Goal: Transaction & Acquisition: Download file/media

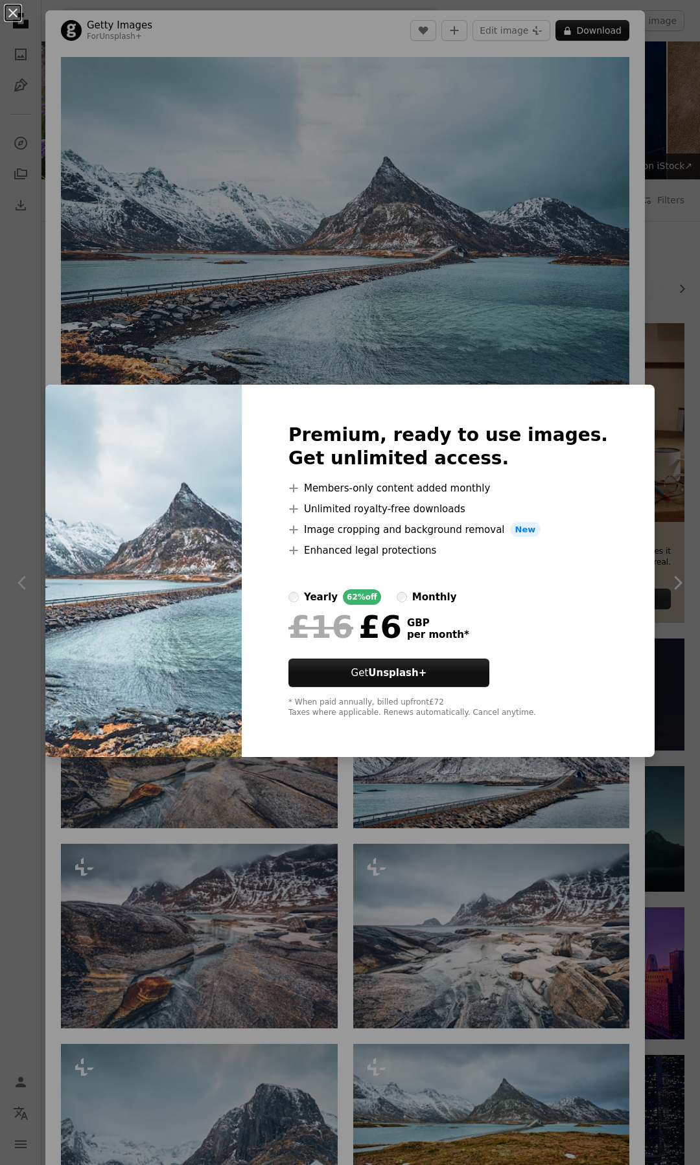
click at [395, 329] on div "An X shape Premium, ready to use images. Get unlimited access. A plus sign Memb…" at bounding box center [350, 582] width 700 height 1165
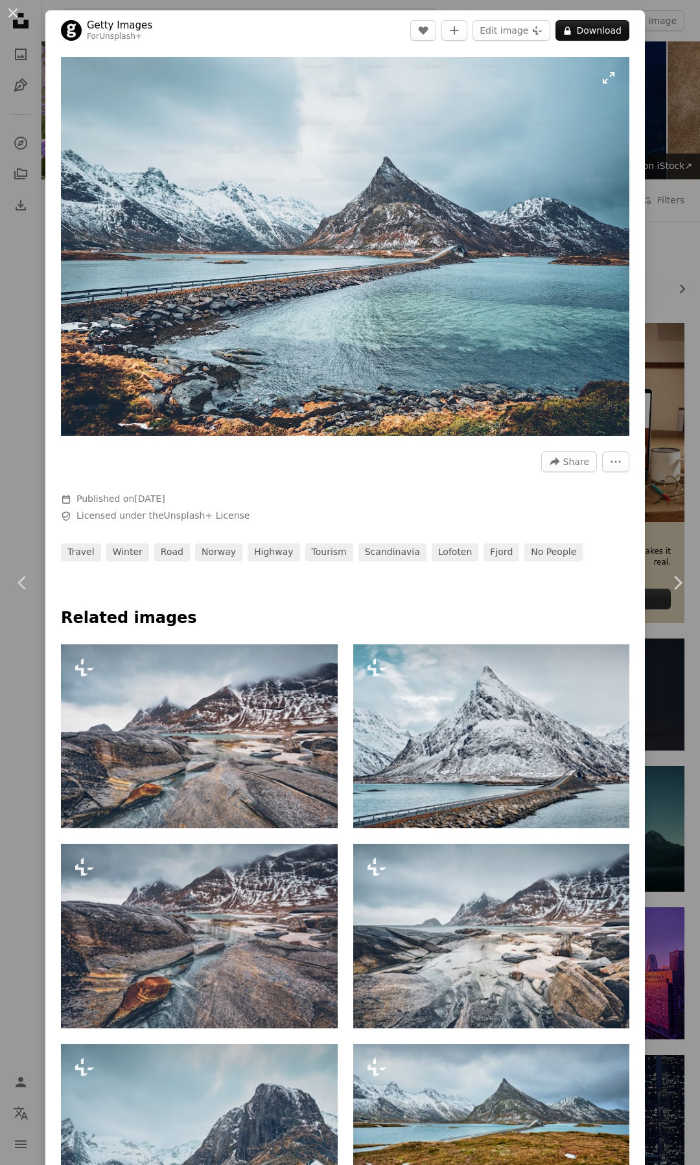
click at [374, 282] on img "Zoom in on this image" at bounding box center [345, 246] width 568 height 379
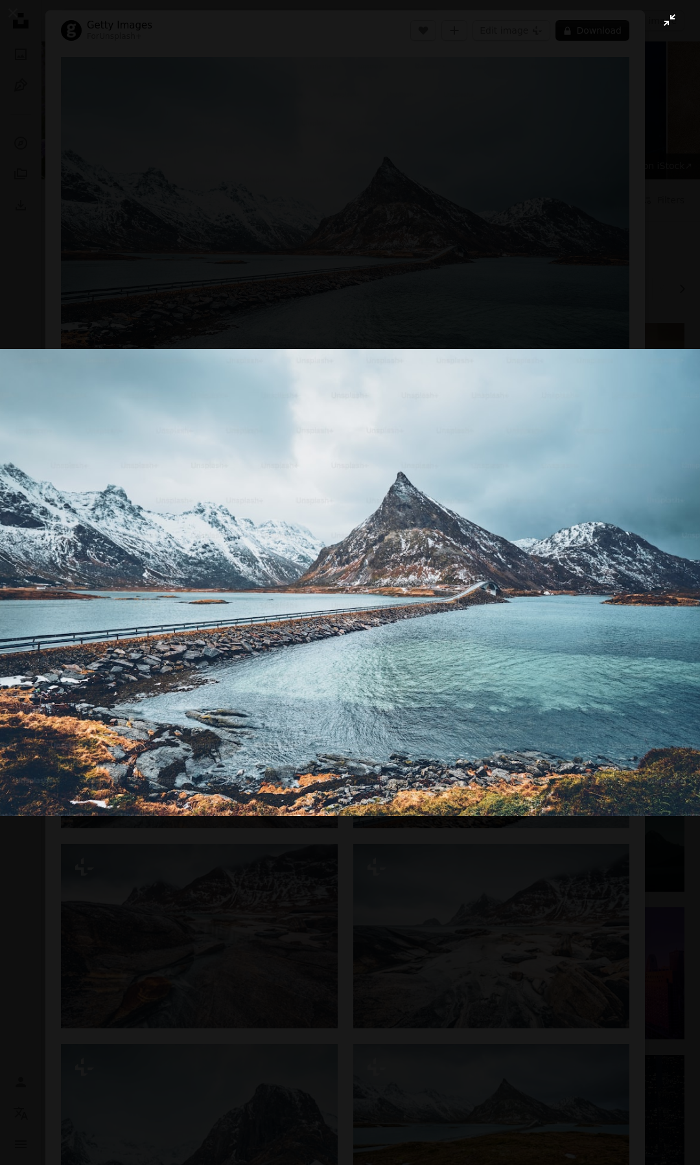
click at [462, 239] on button "Zoom out on this image" at bounding box center [349, 582] width 701 height 1167
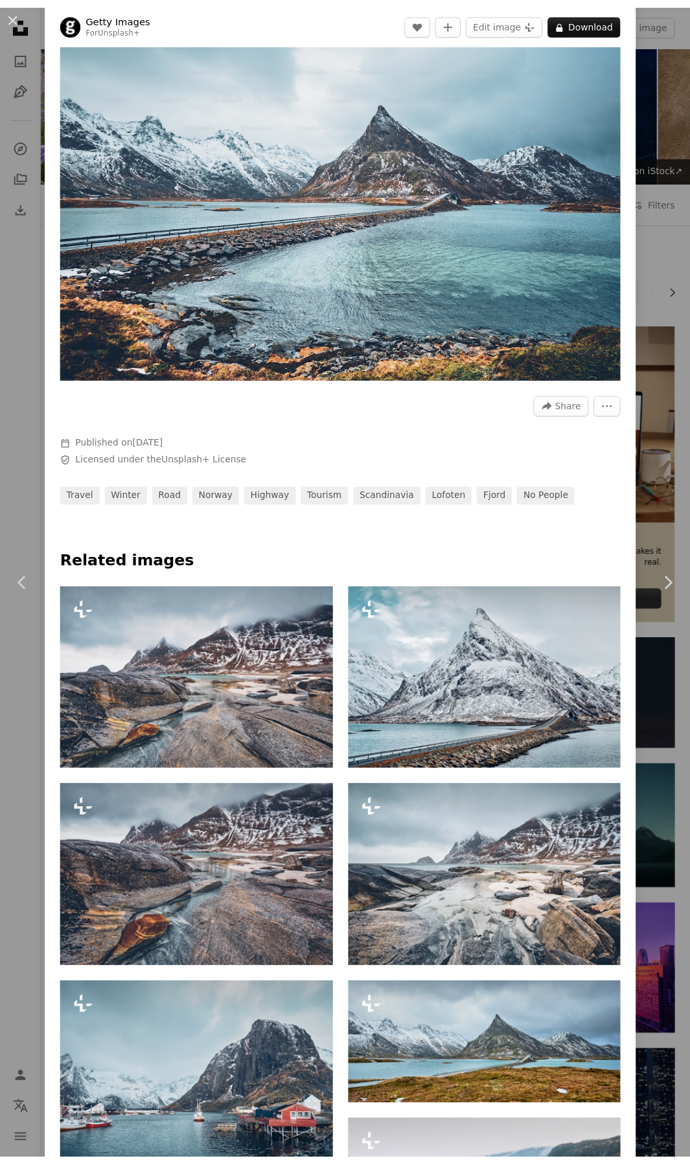
scroll to position [324, 0]
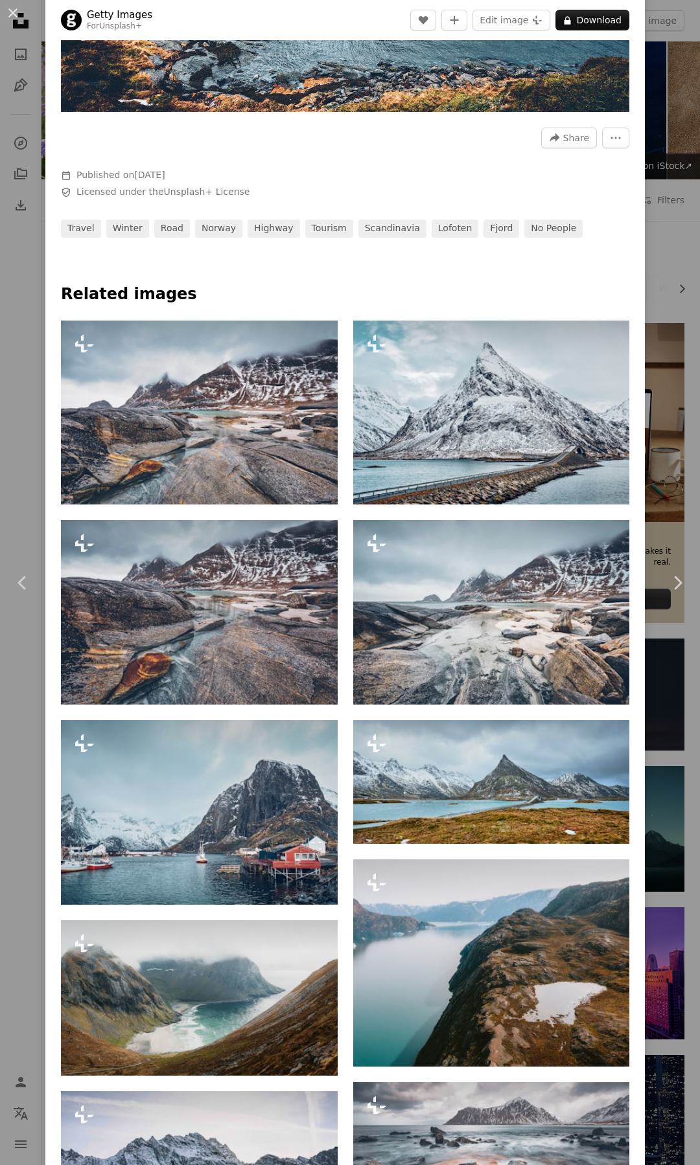
click at [643, 403] on div "An X shape Chevron left Chevron right Getty Images For Unsplash+ A heart A plus…" at bounding box center [350, 582] width 700 height 1165
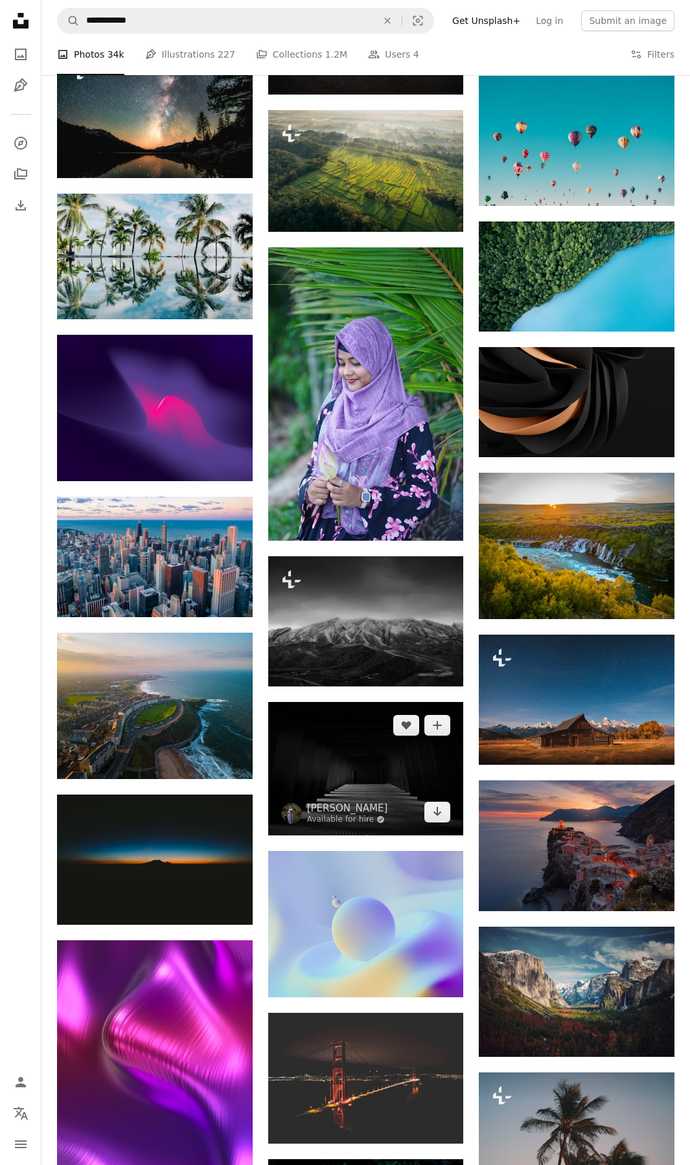
scroll to position [4535, 0]
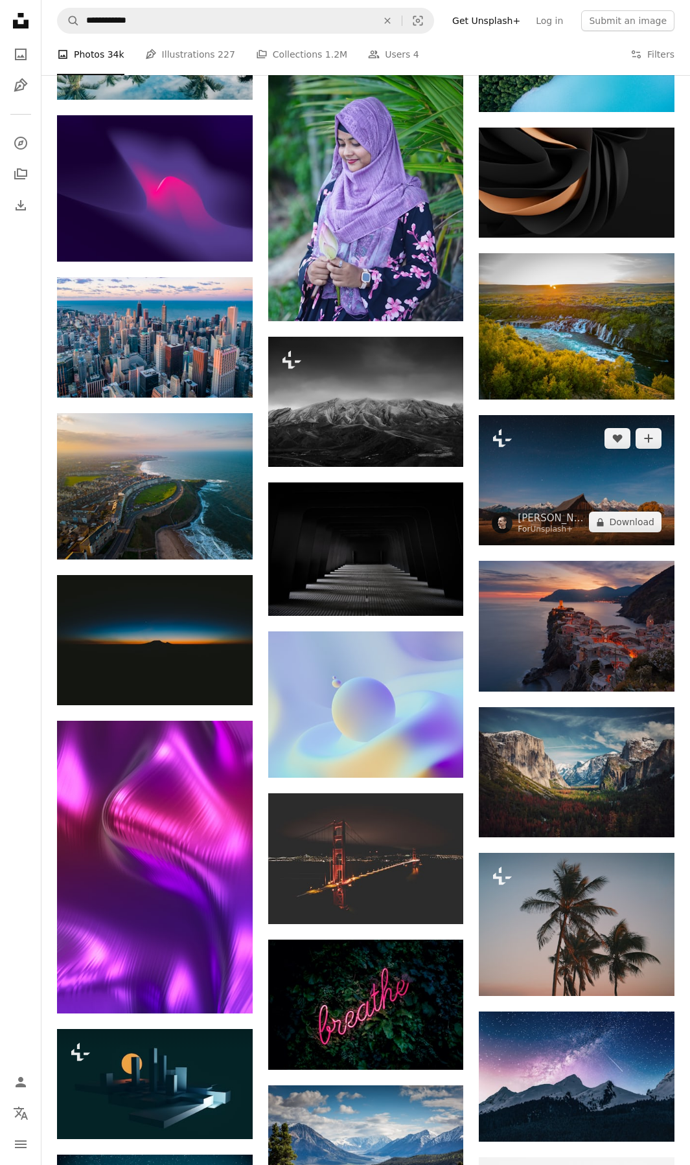
click at [562, 492] on img at bounding box center [577, 480] width 196 height 130
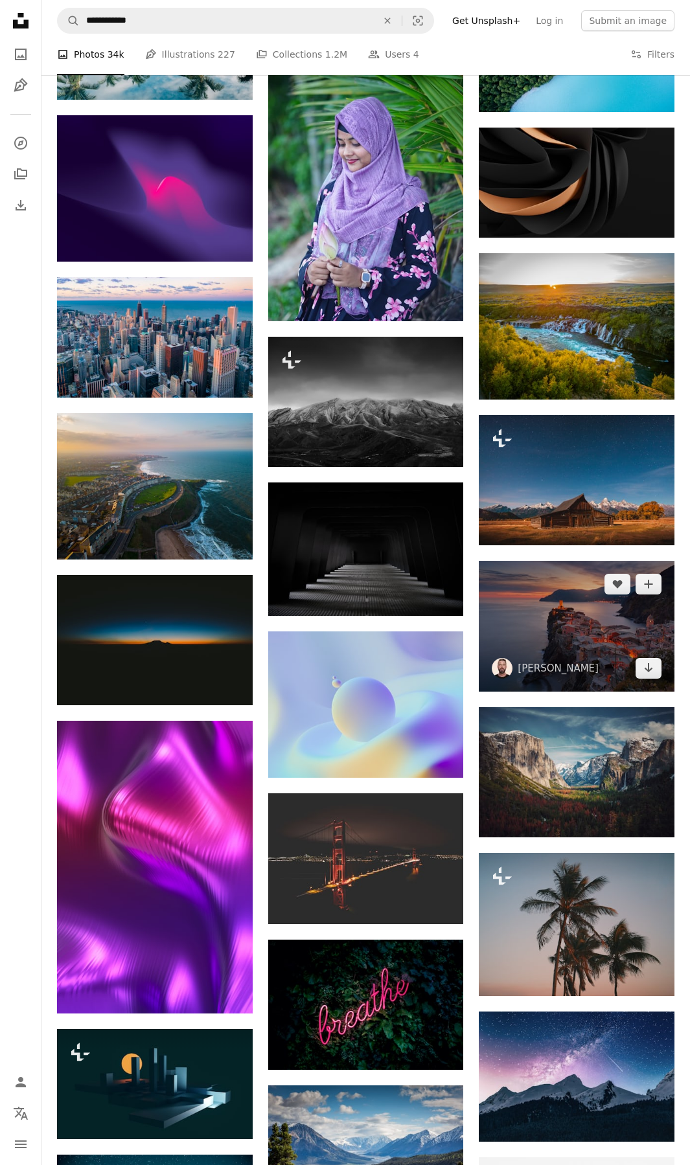
drag, startPoint x: 550, startPoint y: 637, endPoint x: 444, endPoint y: 399, distance: 260.4
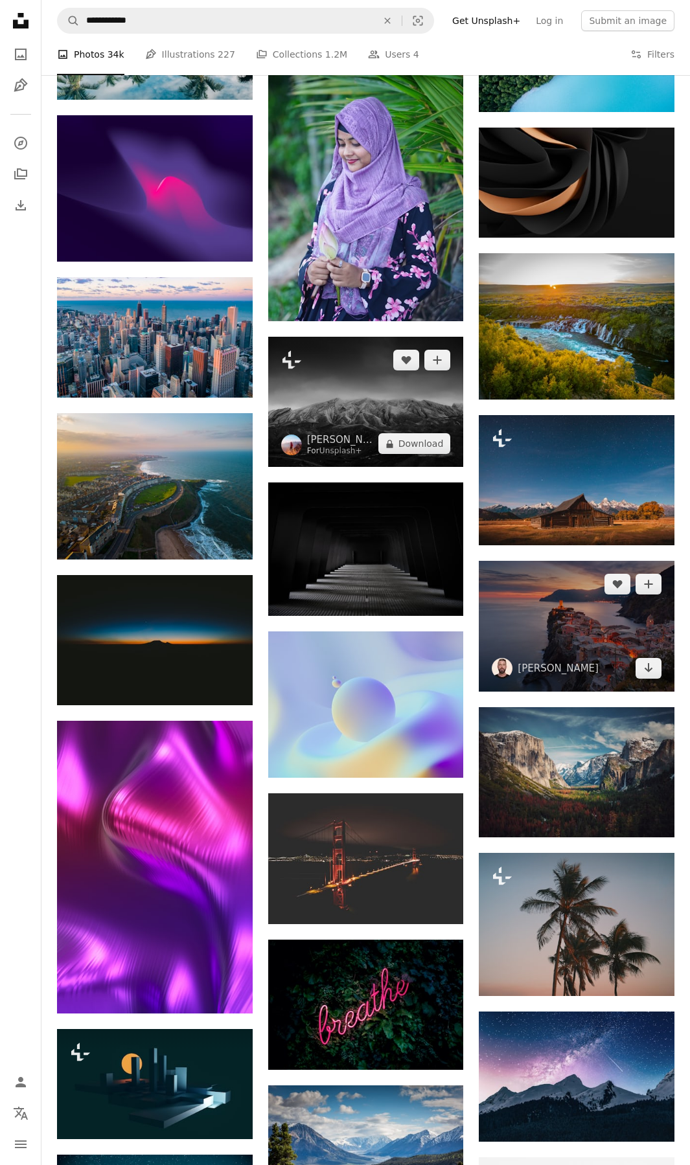
click at [550, 637] on img at bounding box center [577, 626] width 196 height 130
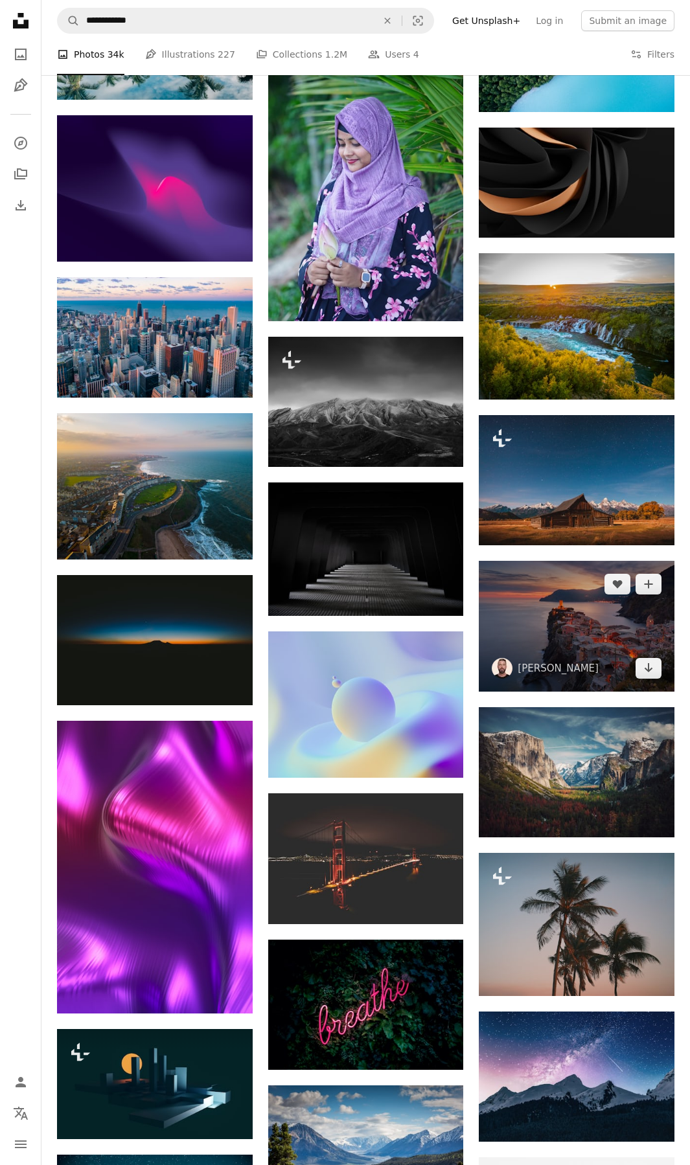
click at [551, 633] on img at bounding box center [577, 626] width 196 height 130
click at [649, 674] on icon "Arrow pointing down" at bounding box center [648, 668] width 10 height 16
